Goal: Register for event/course: Sign up to attend an event or enroll in a course

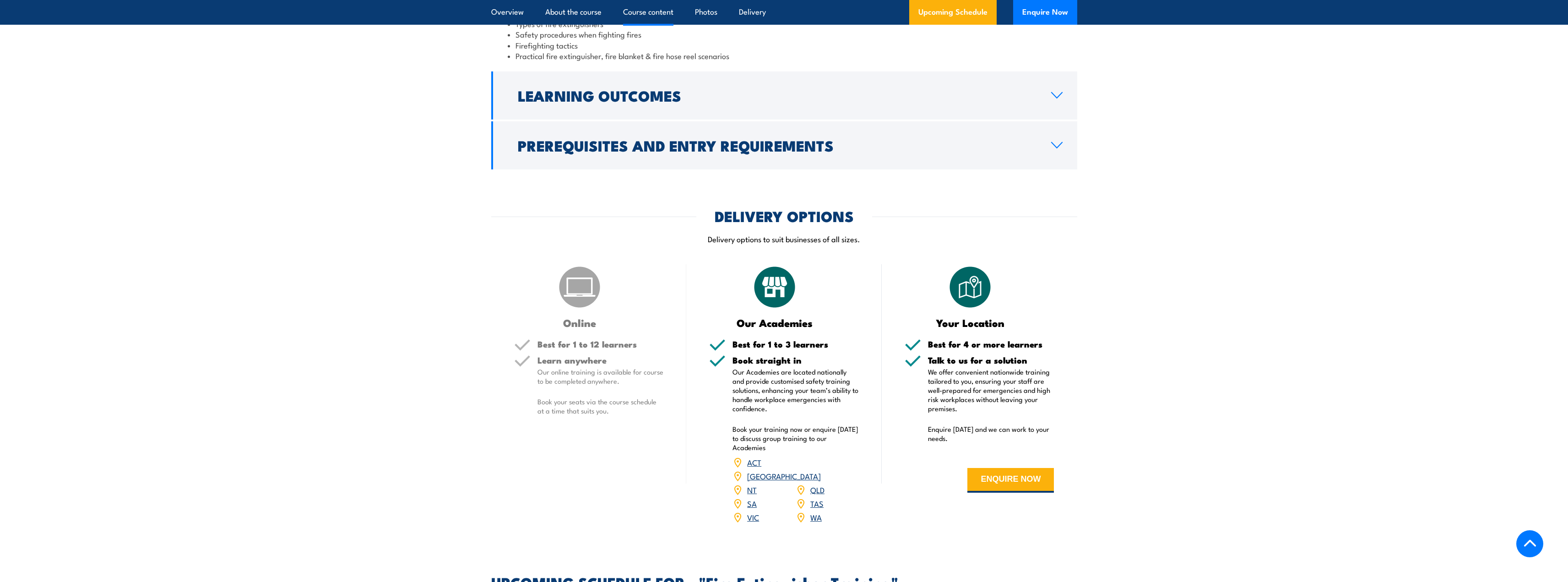
scroll to position [1008, 0]
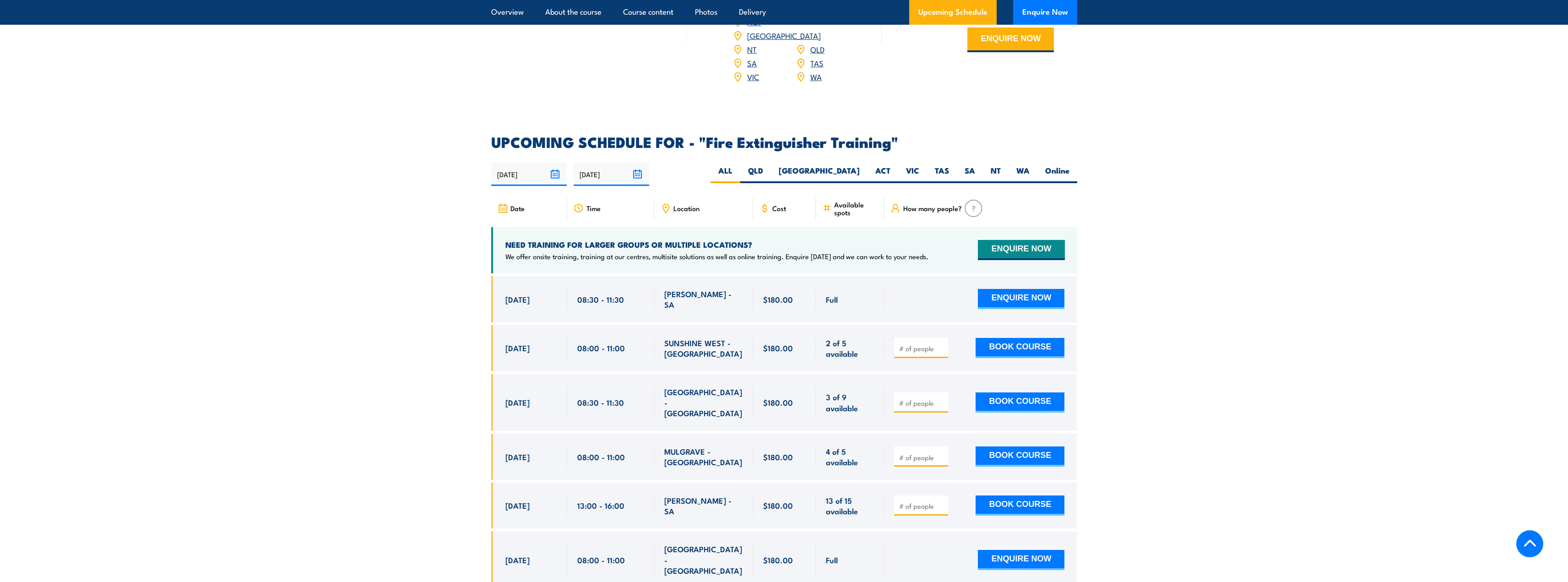
scroll to position [1282, 0]
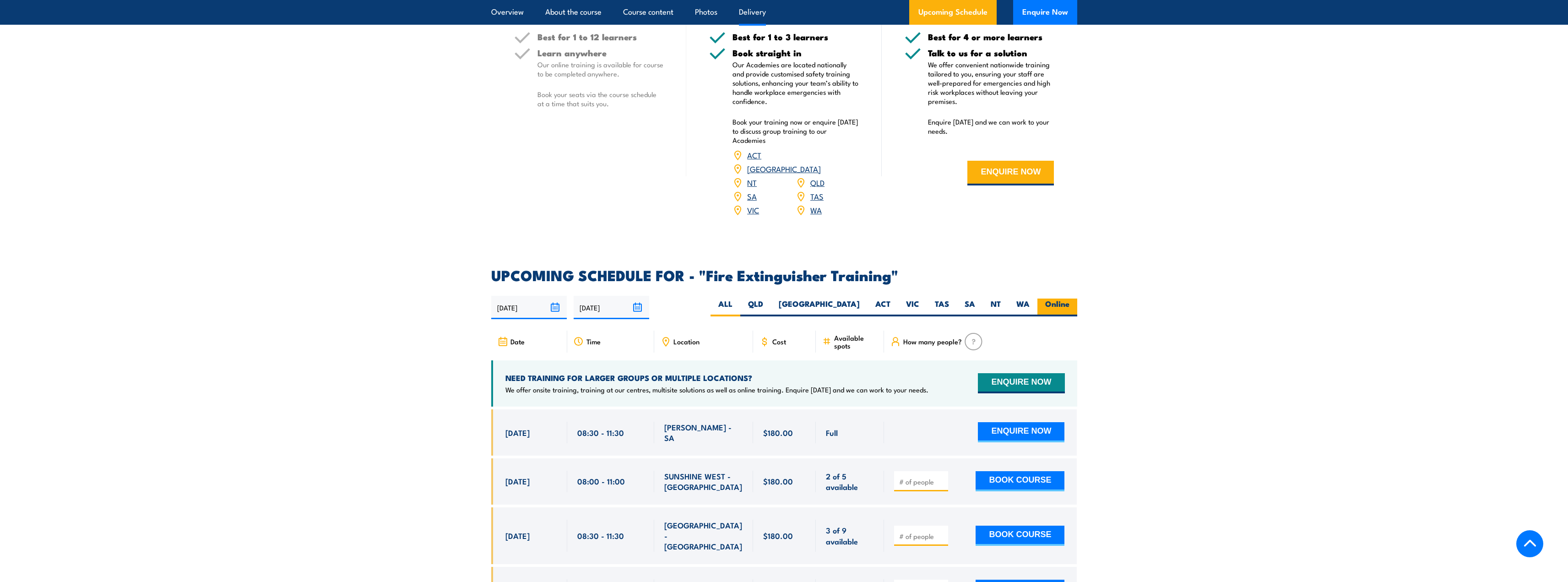
click at [1061, 299] on label "Online" at bounding box center [1057, 308] width 40 height 18
click at [1069, 299] on input "Online" at bounding box center [1072, 302] width 6 height 6
radio input "true"
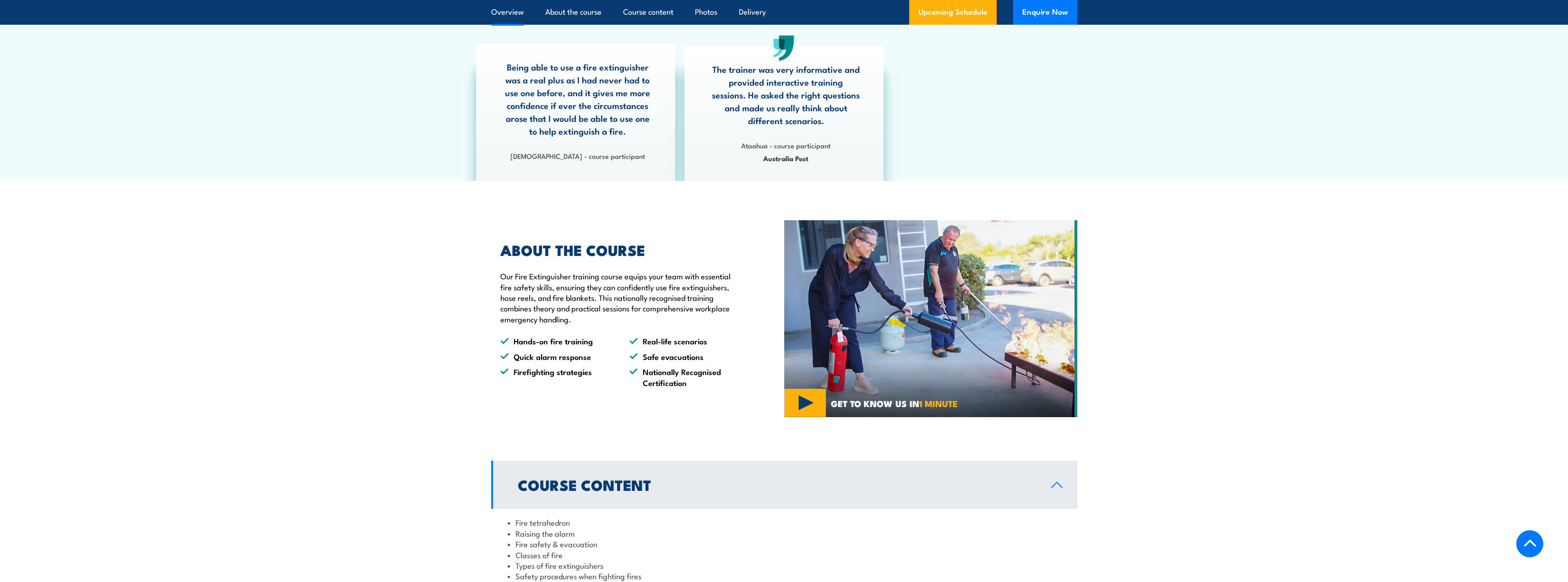
scroll to position [484, 0]
